Goal: Task Accomplishment & Management: Manage account settings

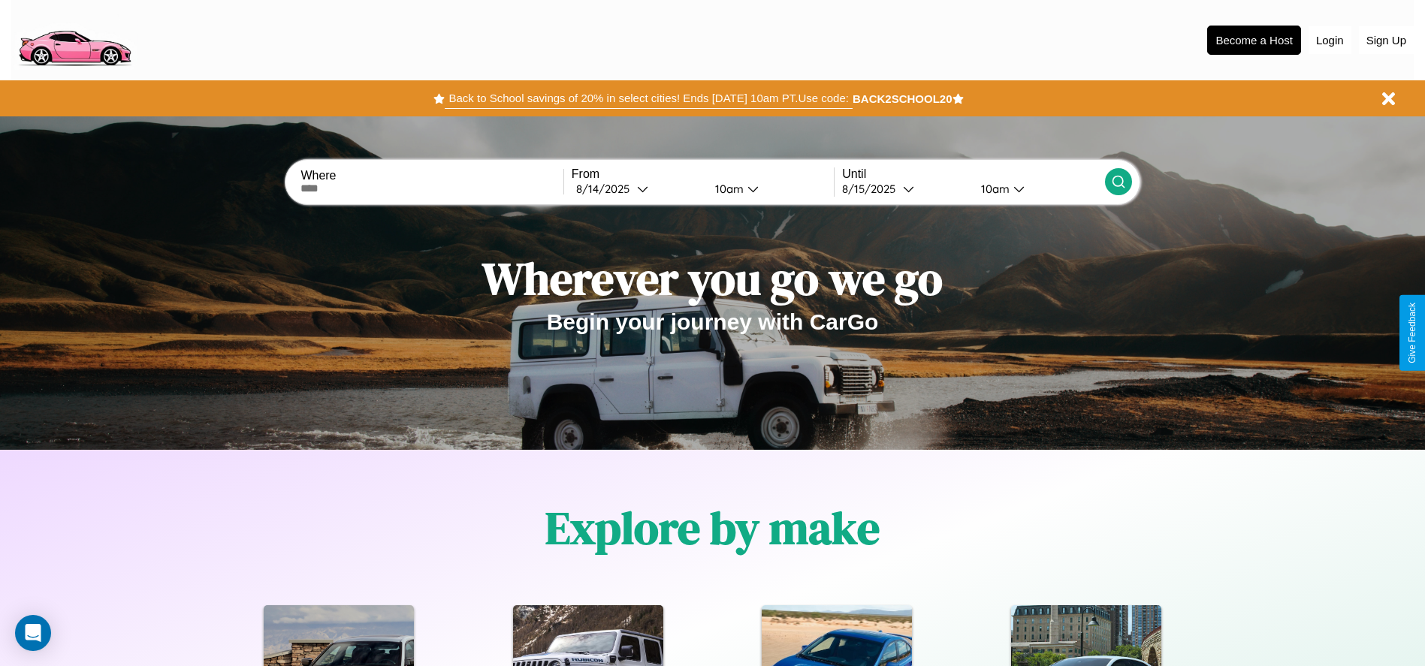
click at [648, 98] on button "Back to School savings of 20% in select cities! Ends [DATE] 10am PT. Use code:" at bounding box center [648, 98] width 407 height 21
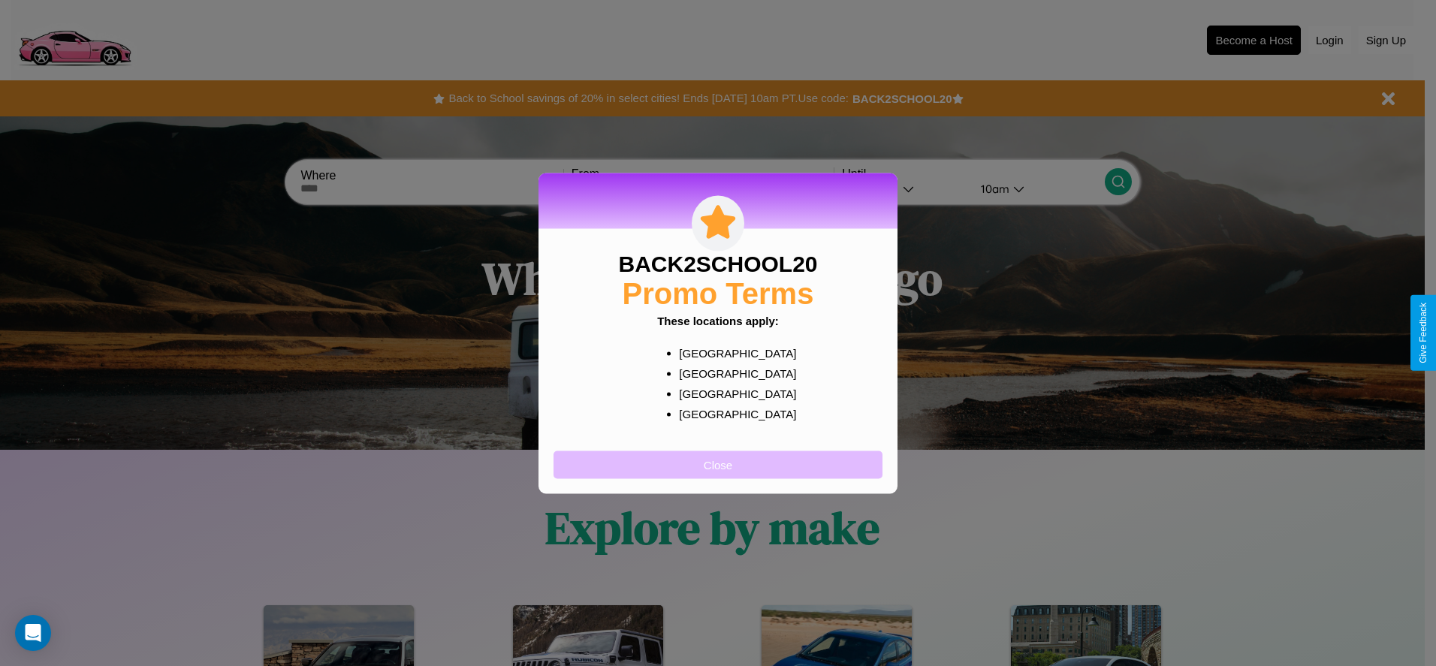
click at [718, 464] on button "Close" at bounding box center [718, 465] width 329 height 28
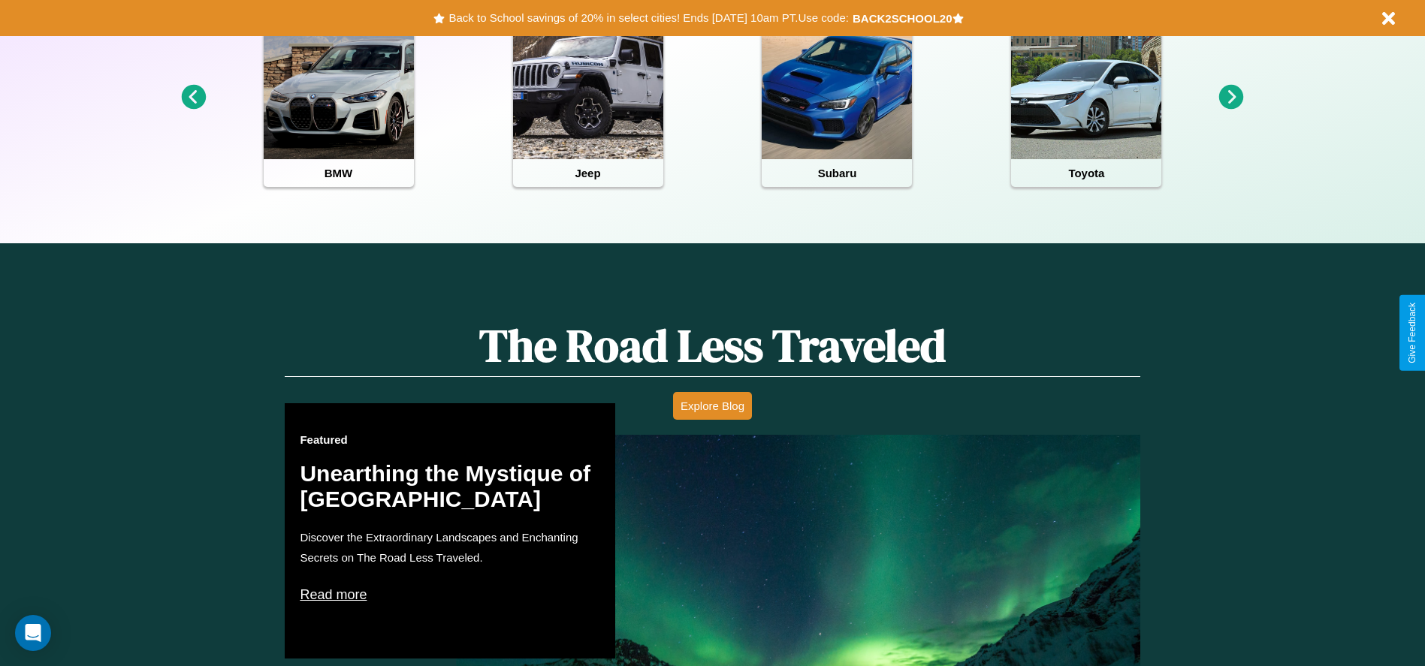
scroll to position [669, 0]
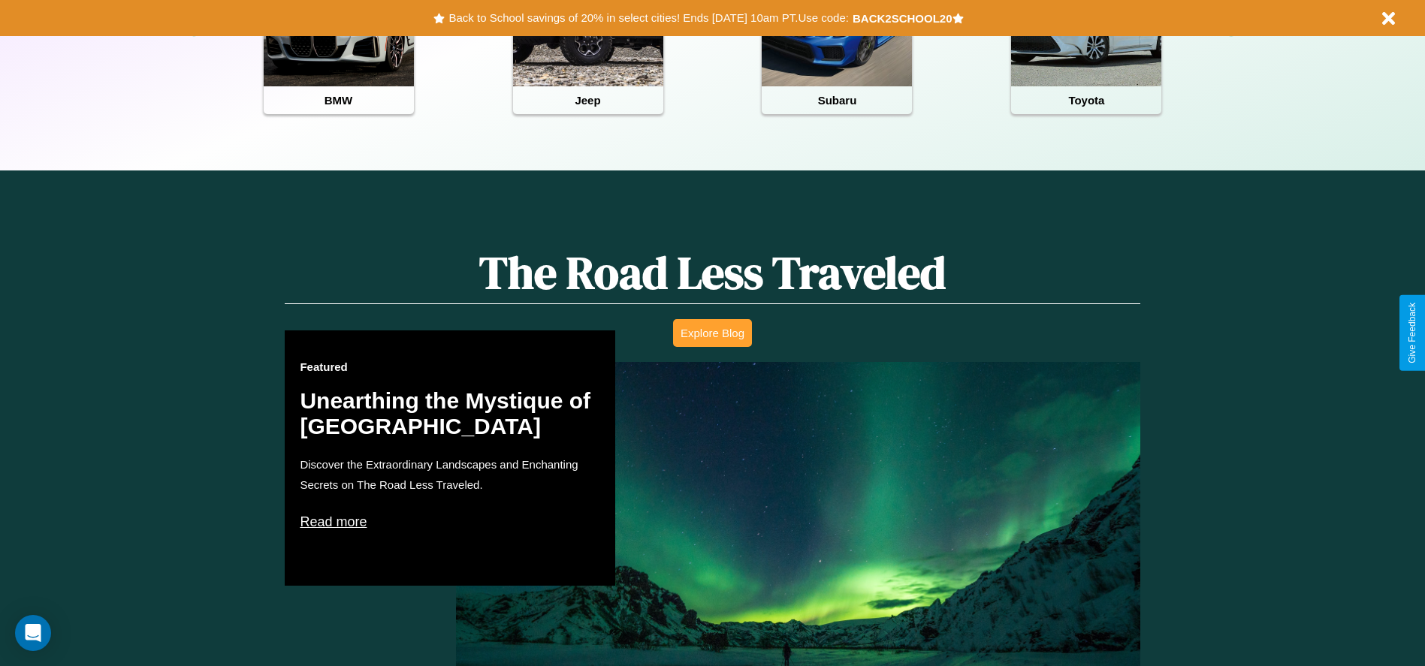
click at [712, 333] on button "Explore Blog" at bounding box center [712, 333] width 79 height 28
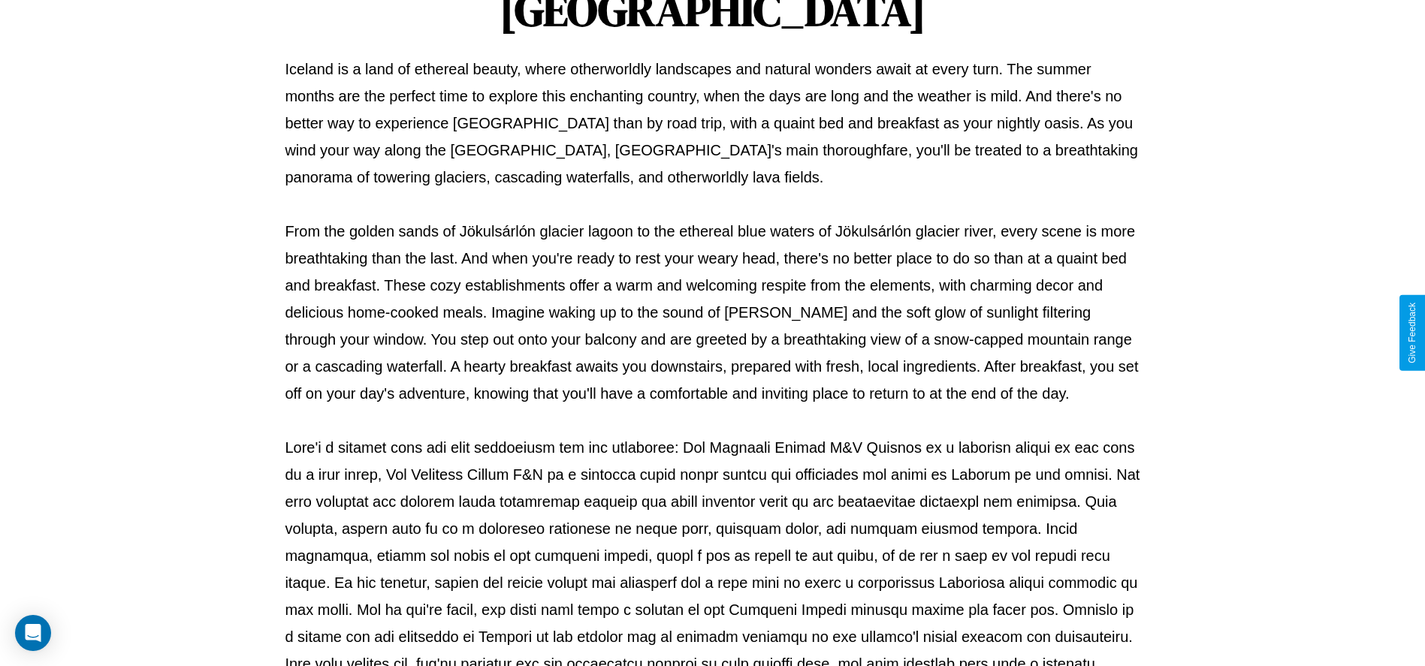
scroll to position [498, 0]
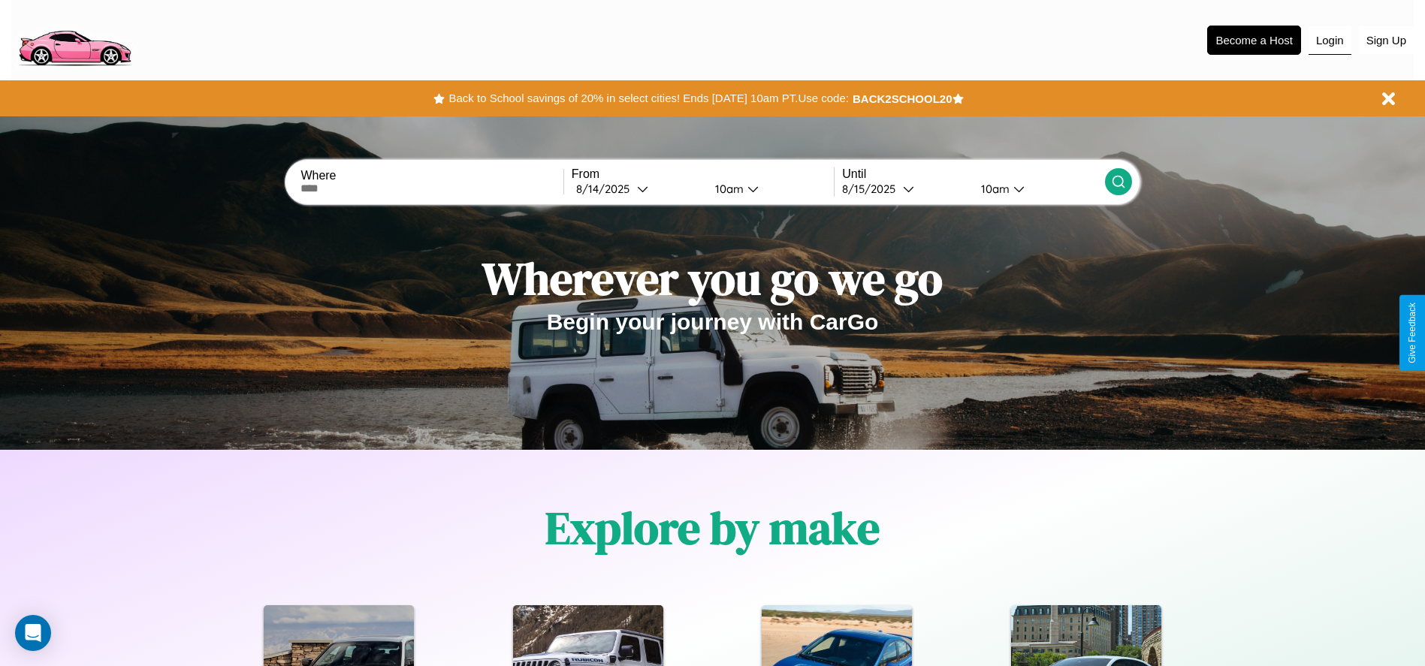
click at [1330, 40] on button "Login" at bounding box center [1330, 40] width 43 height 29
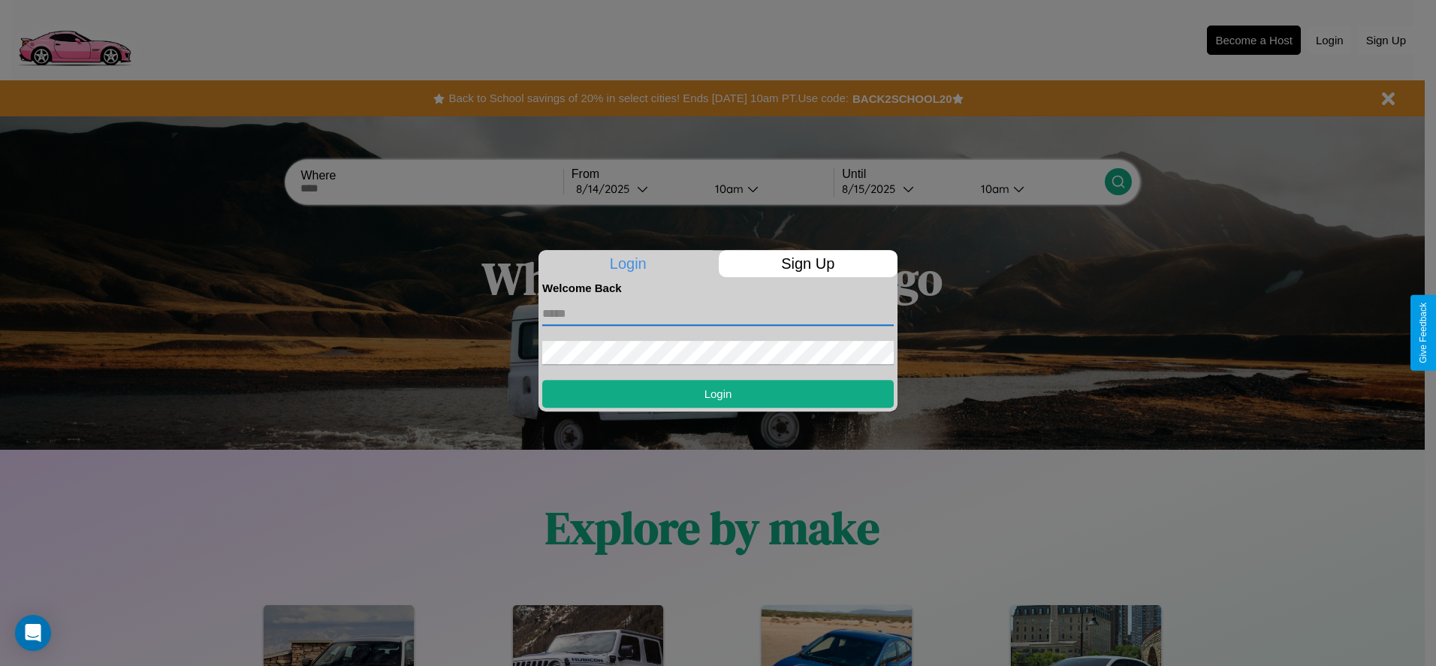
click at [718, 313] on input "text" at bounding box center [718, 314] width 352 height 24
type input "**********"
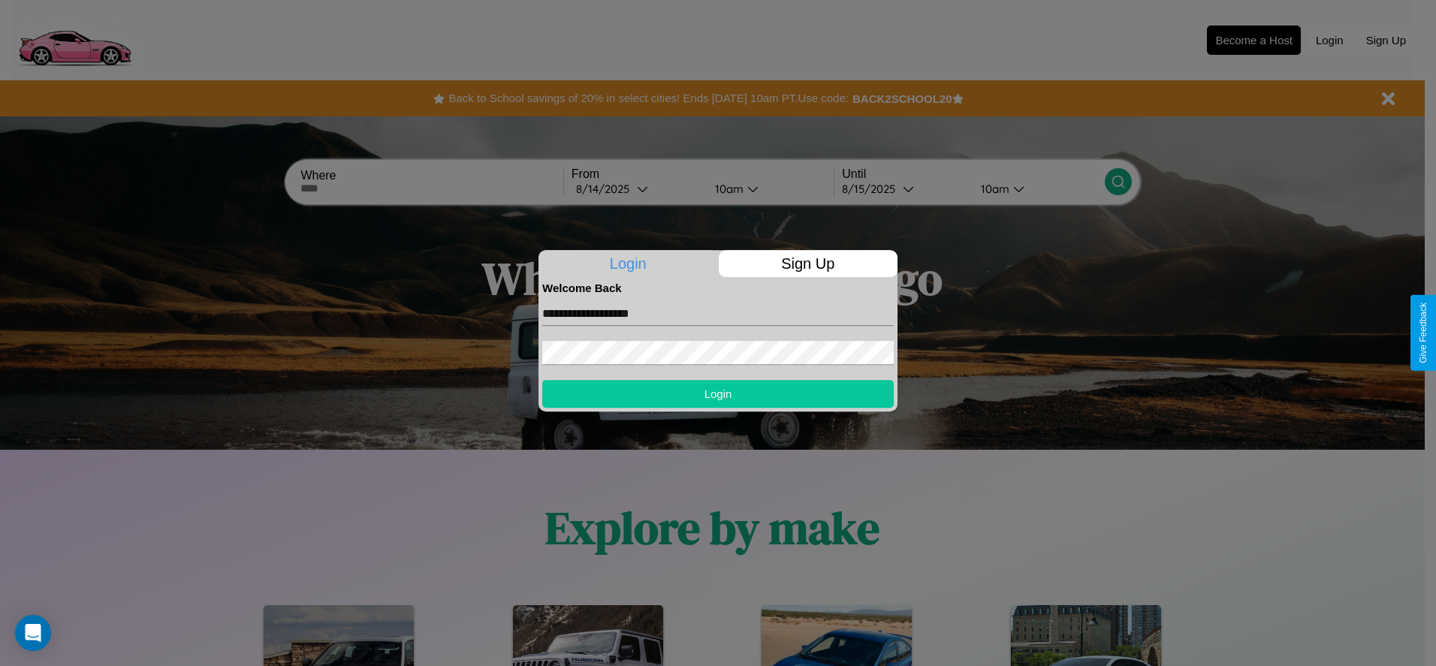
click at [718, 394] on button "Login" at bounding box center [718, 394] width 352 height 28
